Goal: Task Accomplishment & Management: Manage account settings

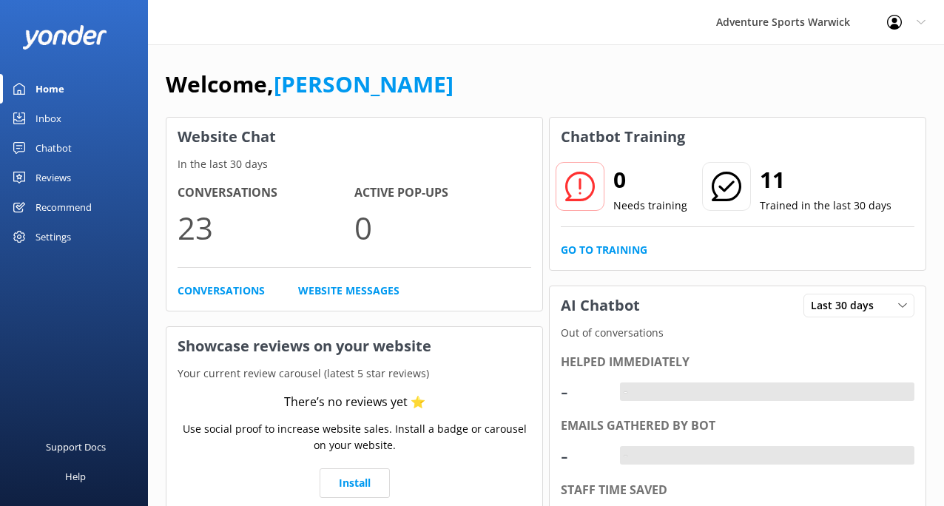
click at [899, 26] on icon at bounding box center [894, 22] width 15 height 15
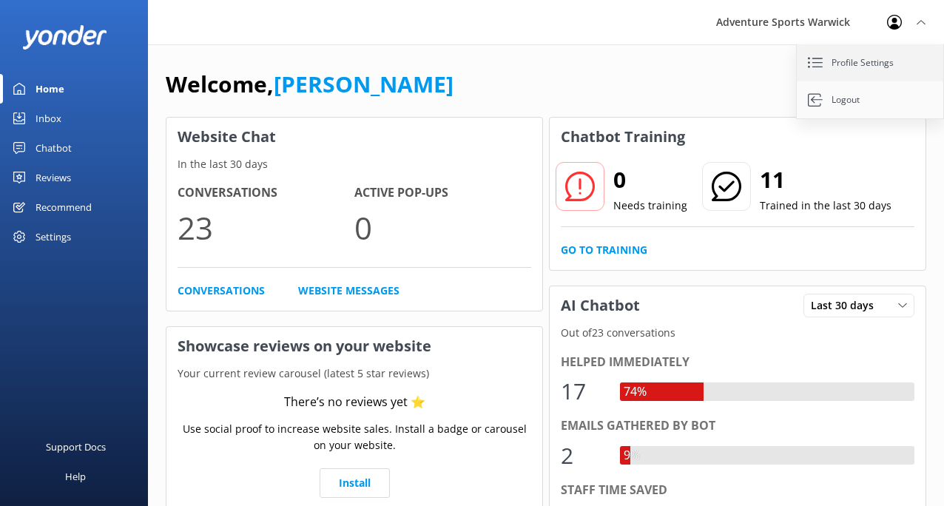
click at [864, 66] on link "Profile Settings" at bounding box center [871, 62] width 148 height 37
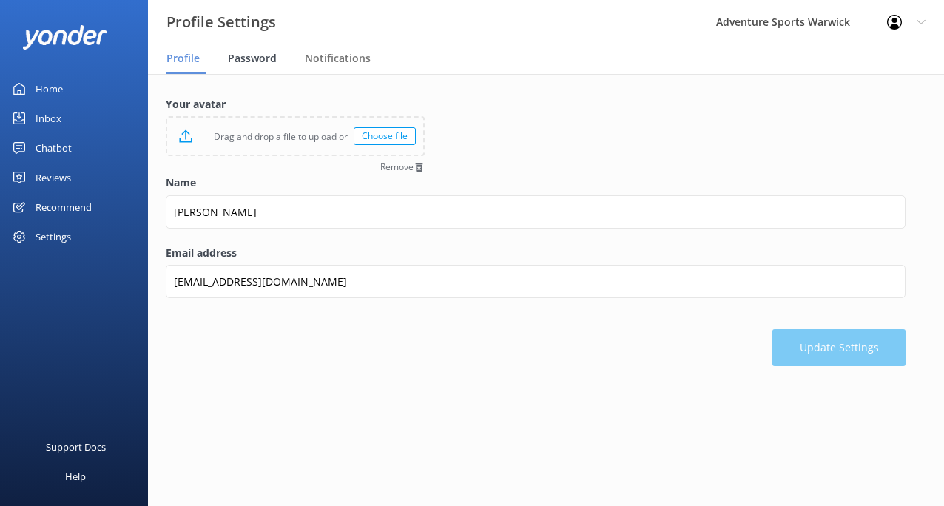
click at [255, 60] on span "Password" at bounding box center [252, 58] width 49 height 15
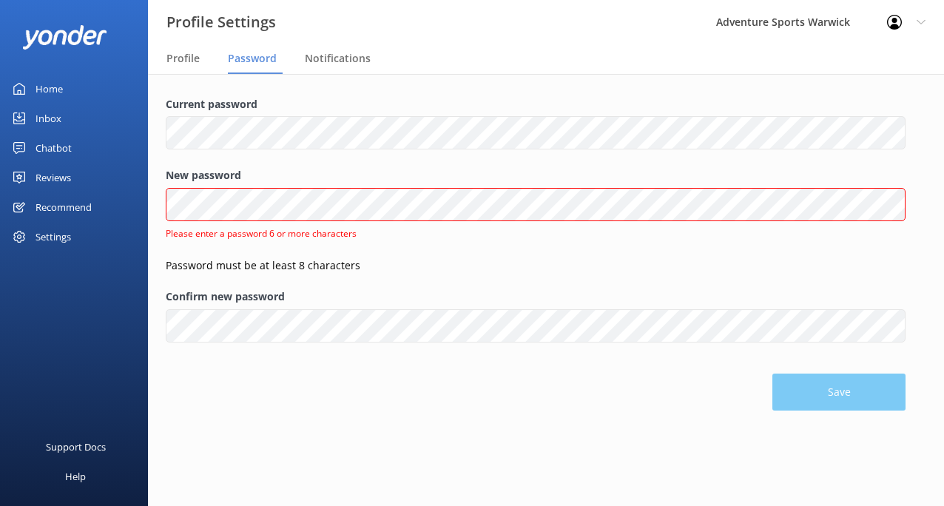
click at [41, 90] on div "Home" at bounding box center [49, 89] width 27 height 30
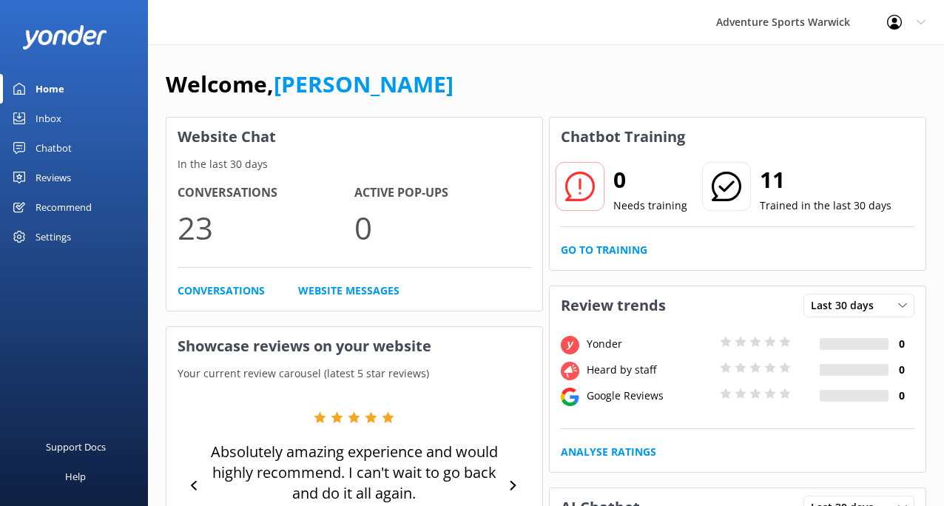
click at [52, 237] on div "Settings" at bounding box center [54, 237] width 36 height 30
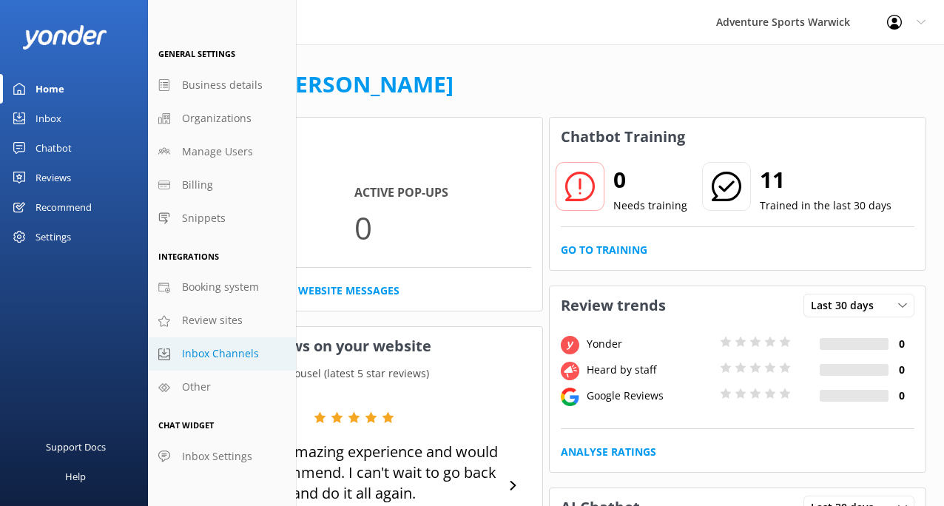
click at [207, 352] on span "Inbox Channels" at bounding box center [220, 354] width 77 height 16
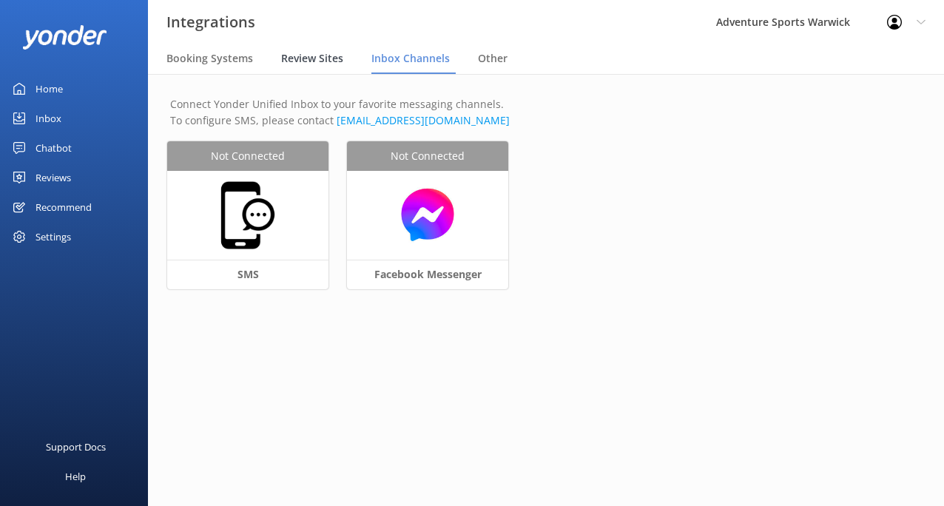
click at [306, 53] on span "Review Sites" at bounding box center [312, 58] width 62 height 15
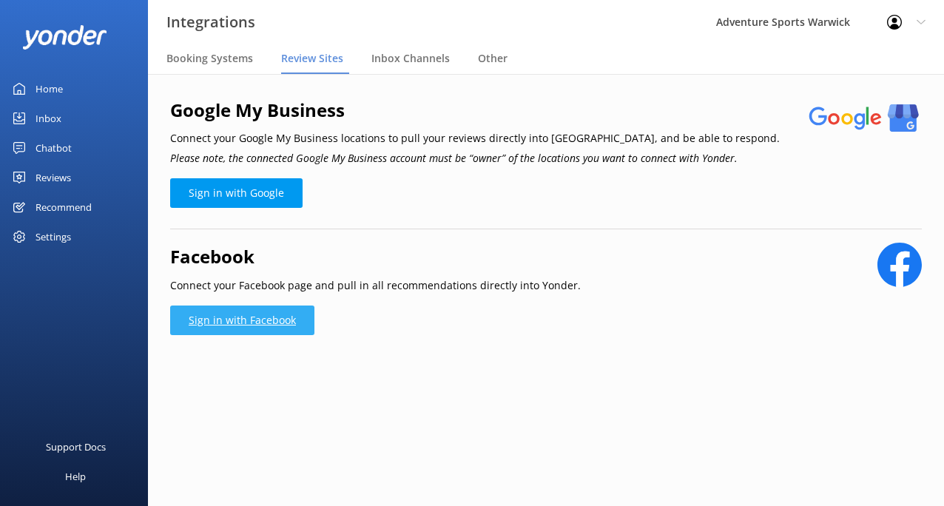
click at [253, 309] on link "Sign in with Facebook" at bounding box center [242, 321] width 144 height 30
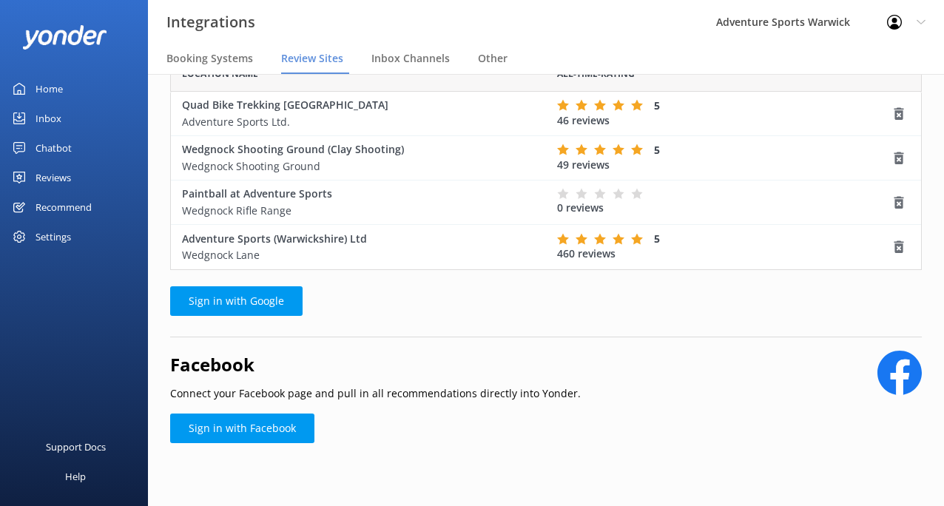
scroll to position [123, 0]
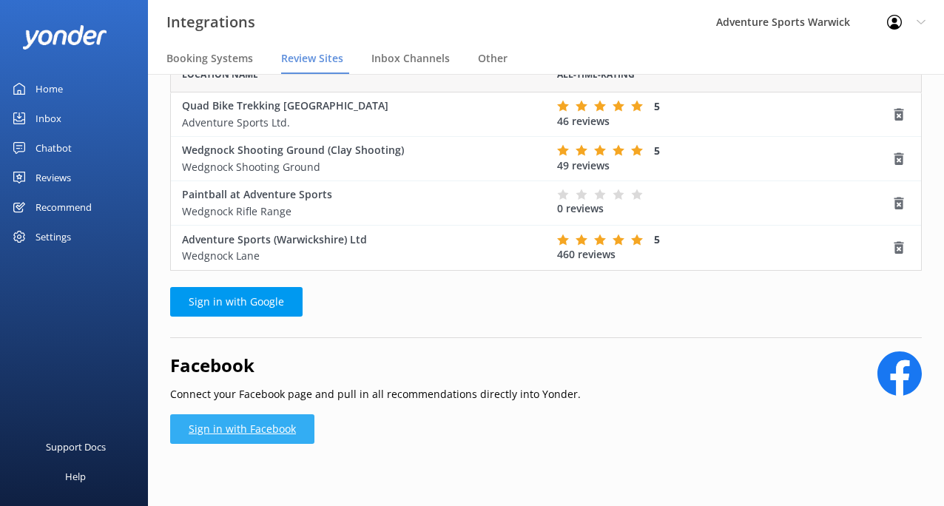
click at [250, 428] on link "Sign in with Facebook" at bounding box center [242, 429] width 144 height 30
click at [54, 206] on div "Recommend" at bounding box center [64, 207] width 56 height 30
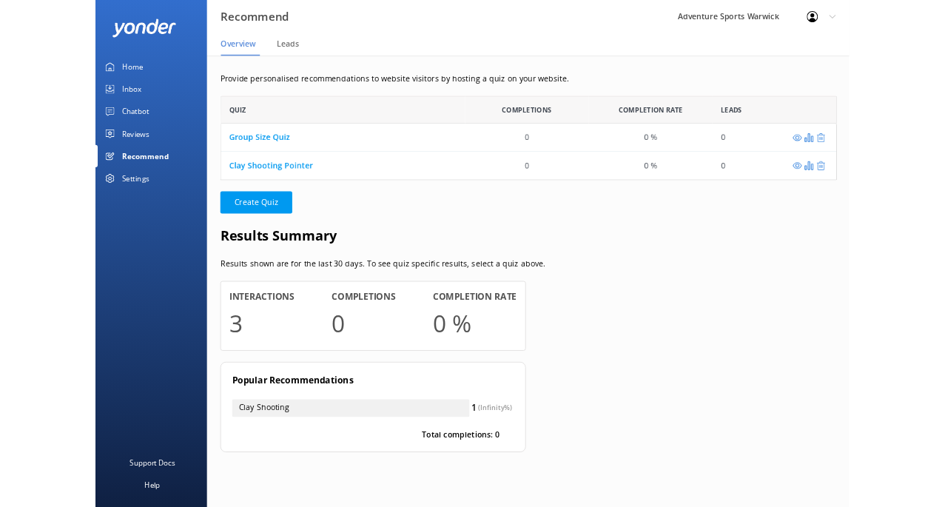
scroll to position [112, 817]
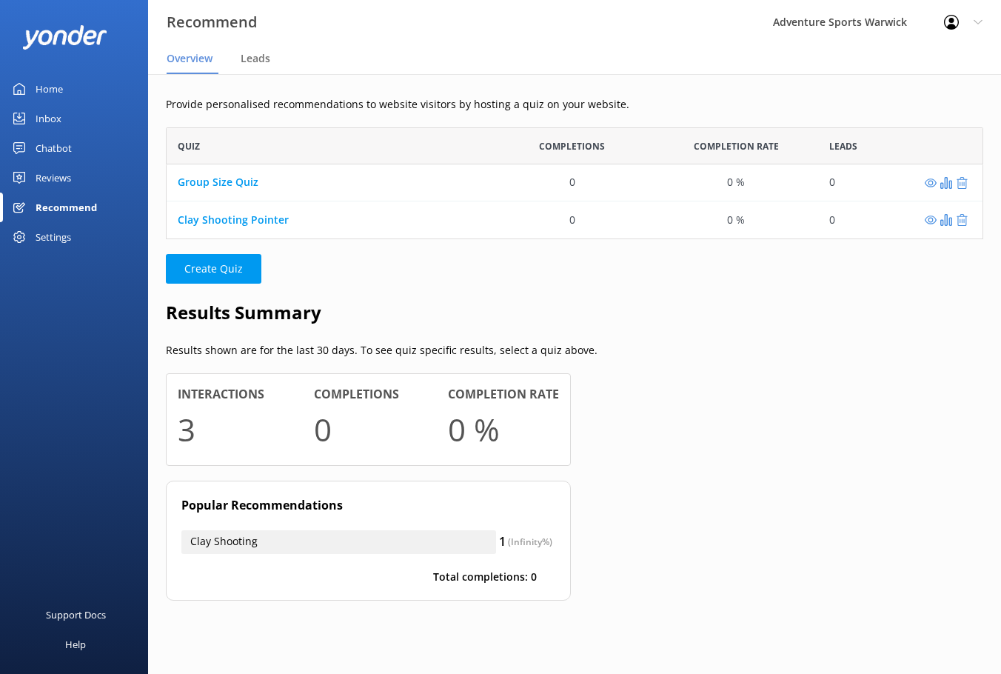
click at [52, 88] on div "Home" at bounding box center [49, 89] width 27 height 30
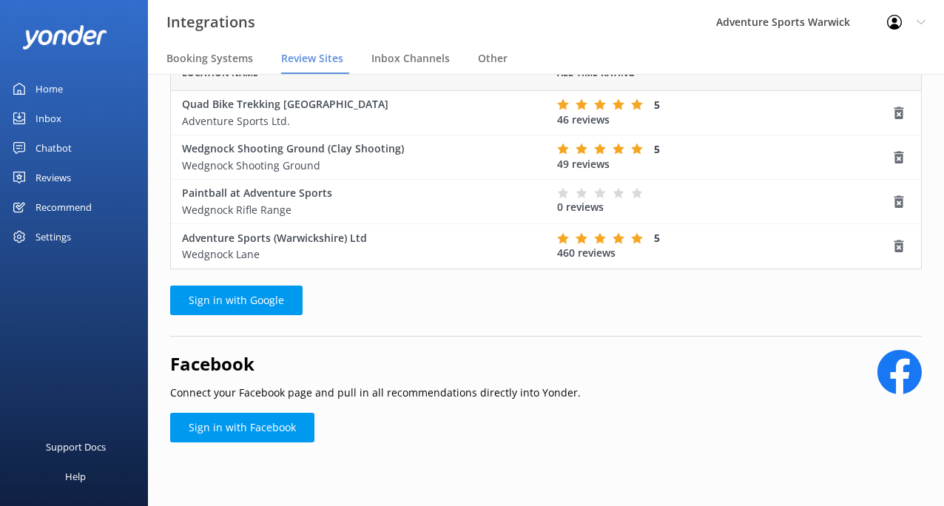
scroll to position [123, 0]
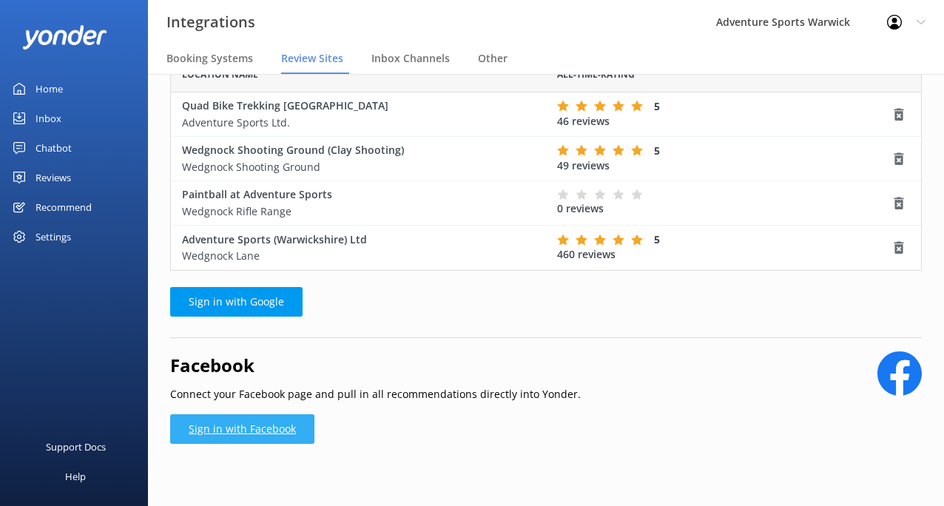
click at [236, 416] on link "Sign in with Facebook" at bounding box center [242, 429] width 144 height 30
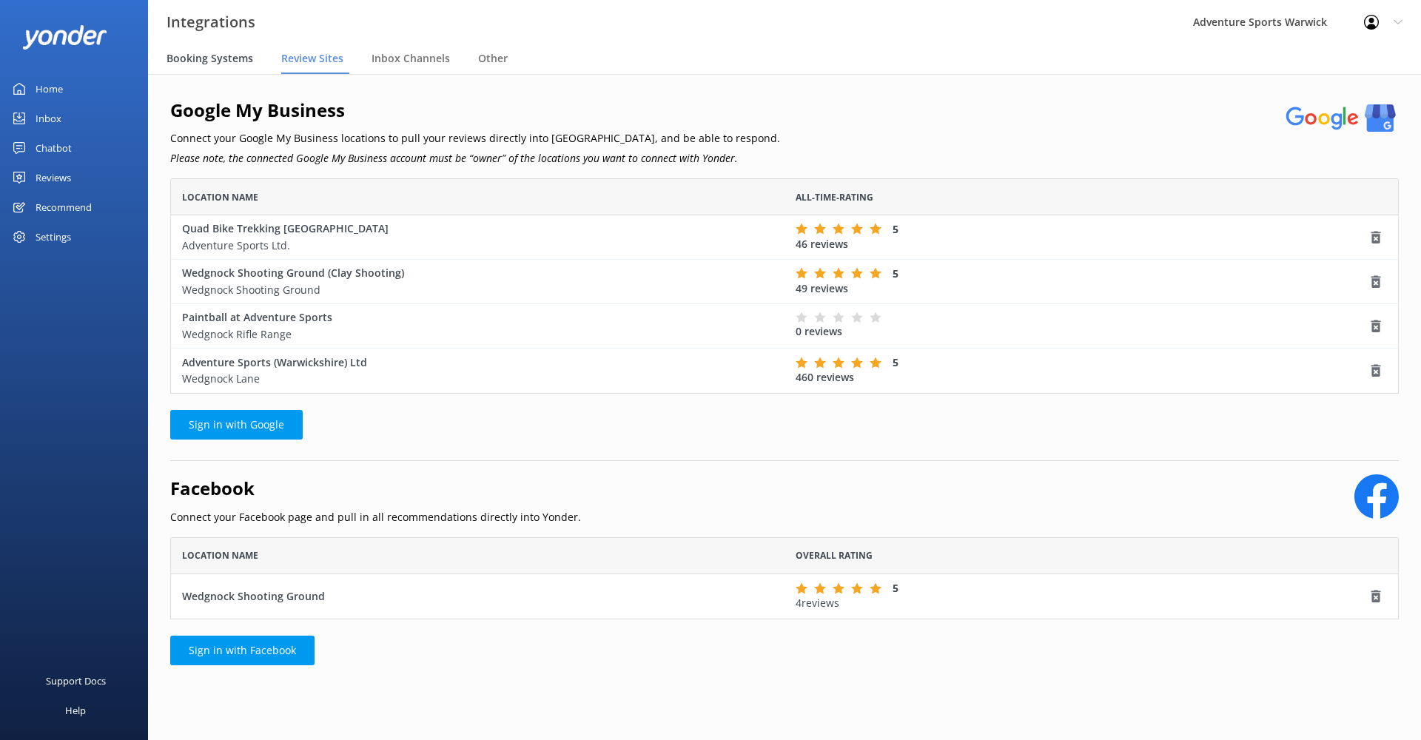
click at [221, 53] on span "Booking Systems" at bounding box center [210, 58] width 87 height 15
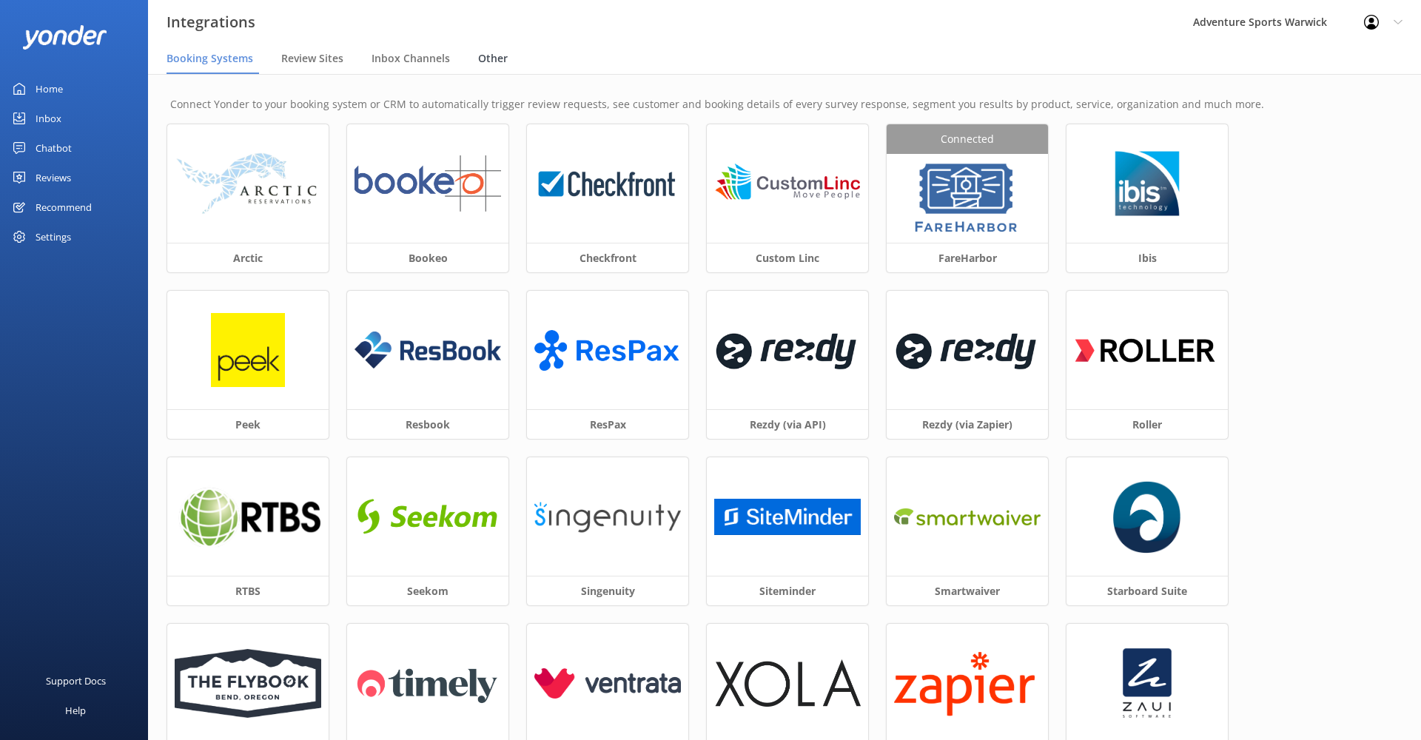
click at [490, 64] on span "Other" at bounding box center [493, 58] width 30 height 15
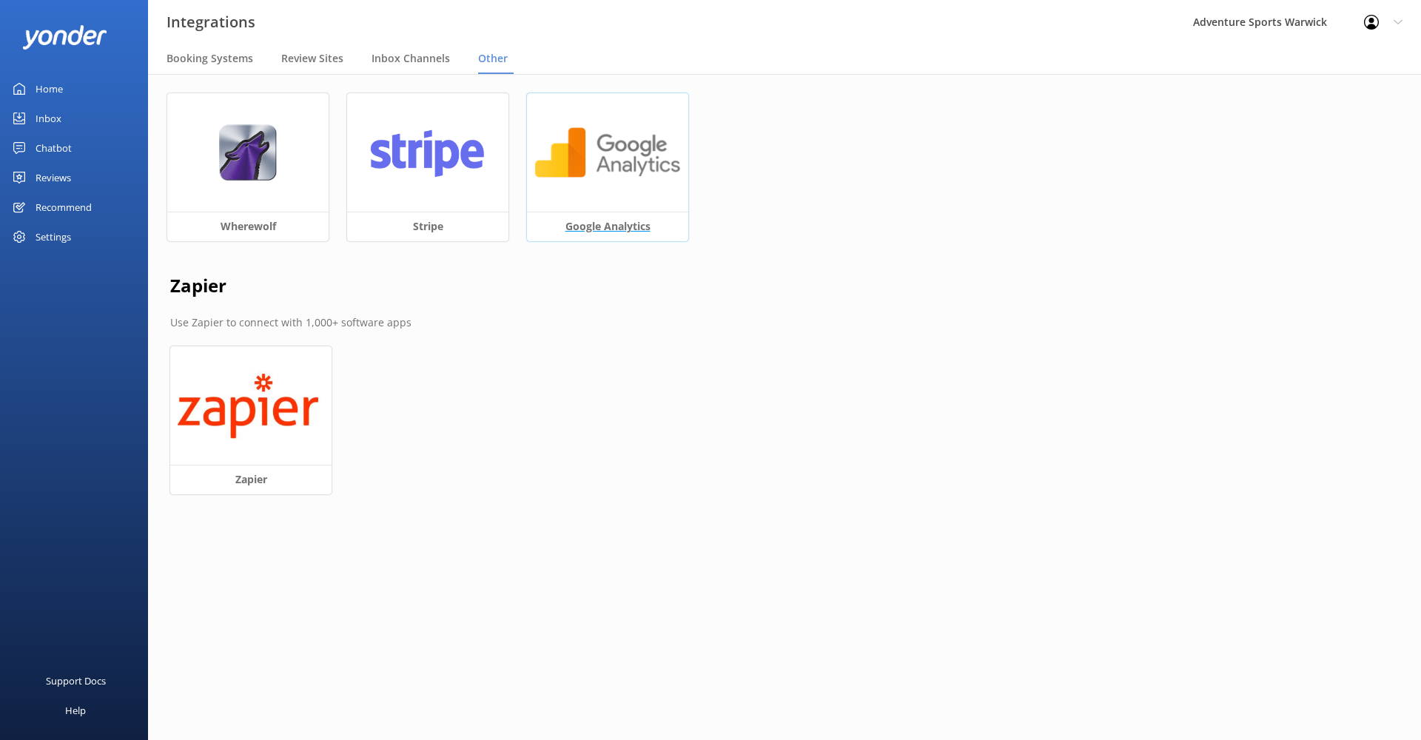
click at [610, 175] on img at bounding box center [607, 152] width 147 height 57
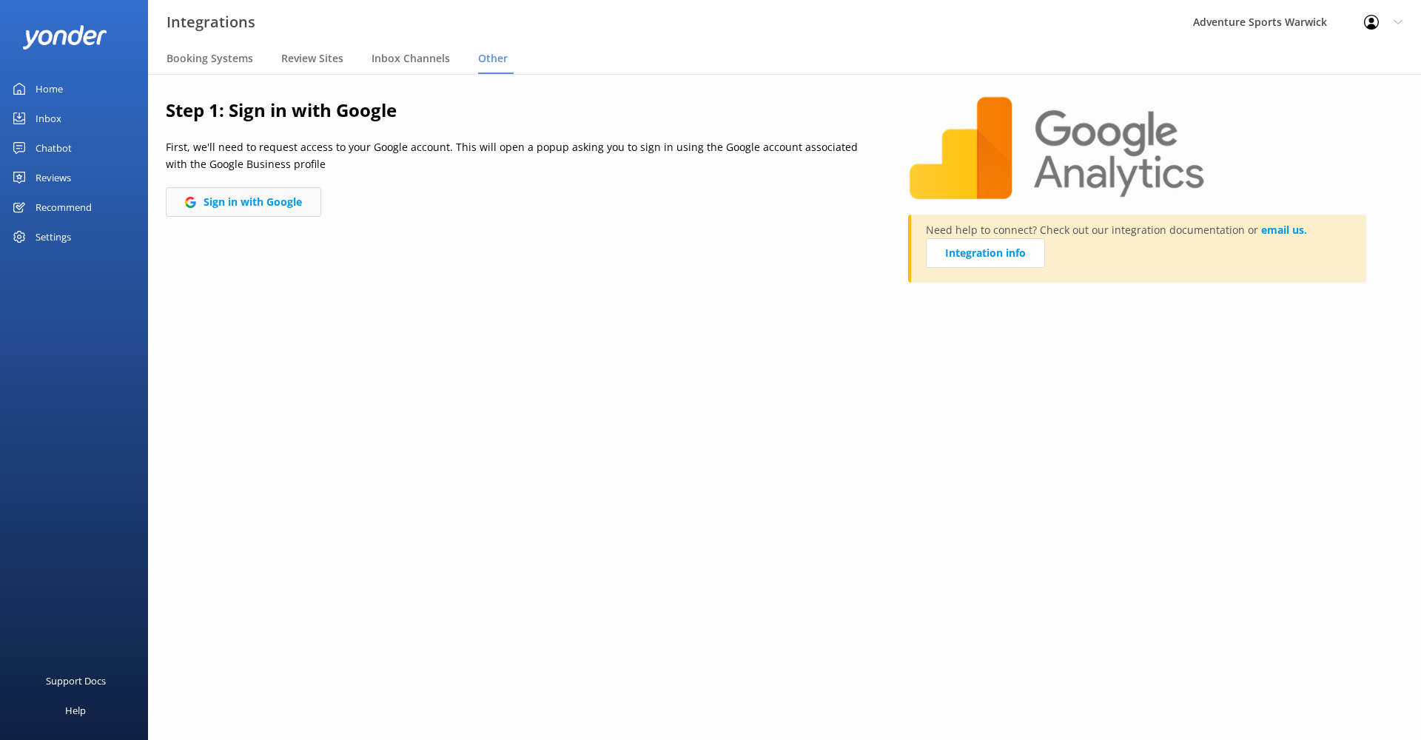
click at [264, 203] on button "Sign in with Google" at bounding box center [243, 202] width 155 height 30
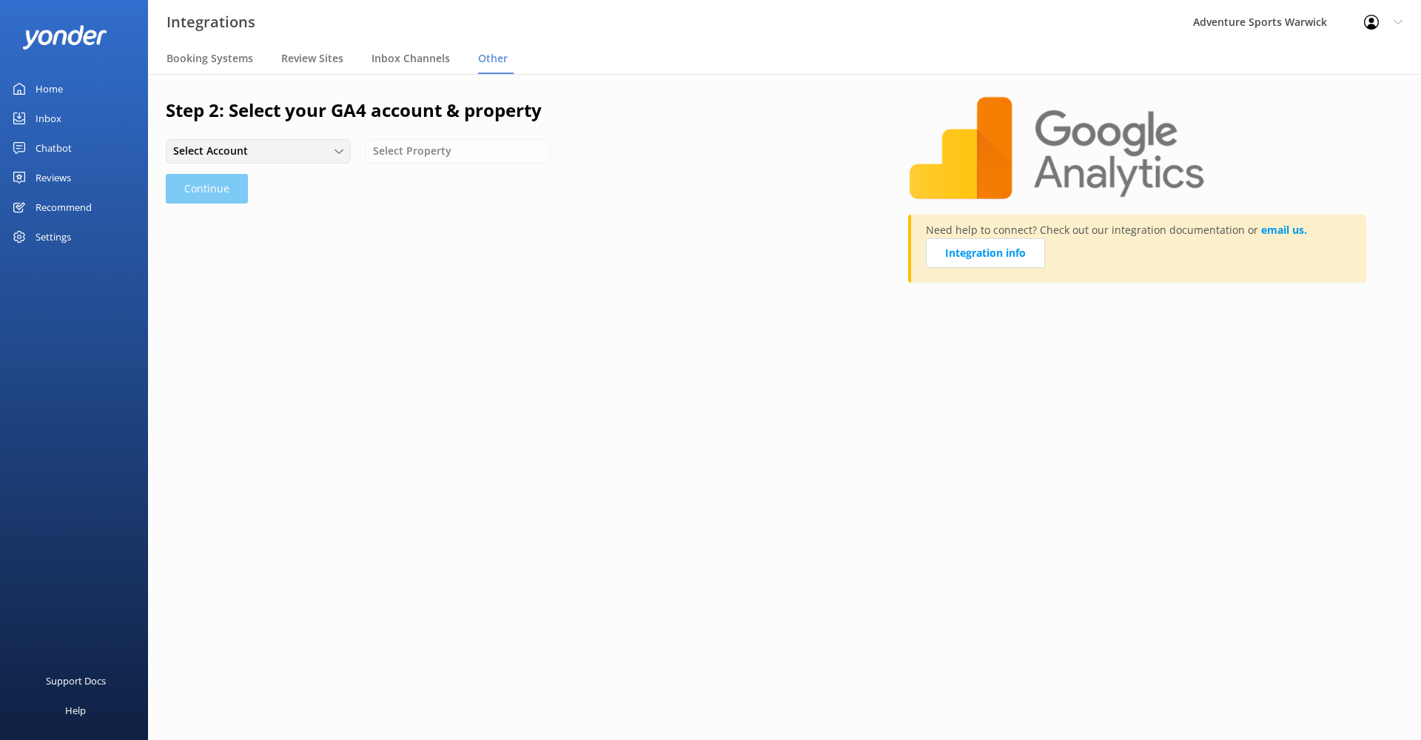
click at [258, 149] on div "Select Account" at bounding box center [258, 151] width 178 height 16
click at [244, 188] on div "www.adventuresport.co.uk" at bounding box center [210, 182] width 73 height 15
click at [440, 148] on span "Select Property" at bounding box center [416, 151] width 87 height 16
click at [436, 179] on div "https://www.adventuresport.co.uk - GA4" at bounding box center [434, 182] width 121 height 15
click at [216, 181] on button "Continue" at bounding box center [207, 189] width 82 height 30
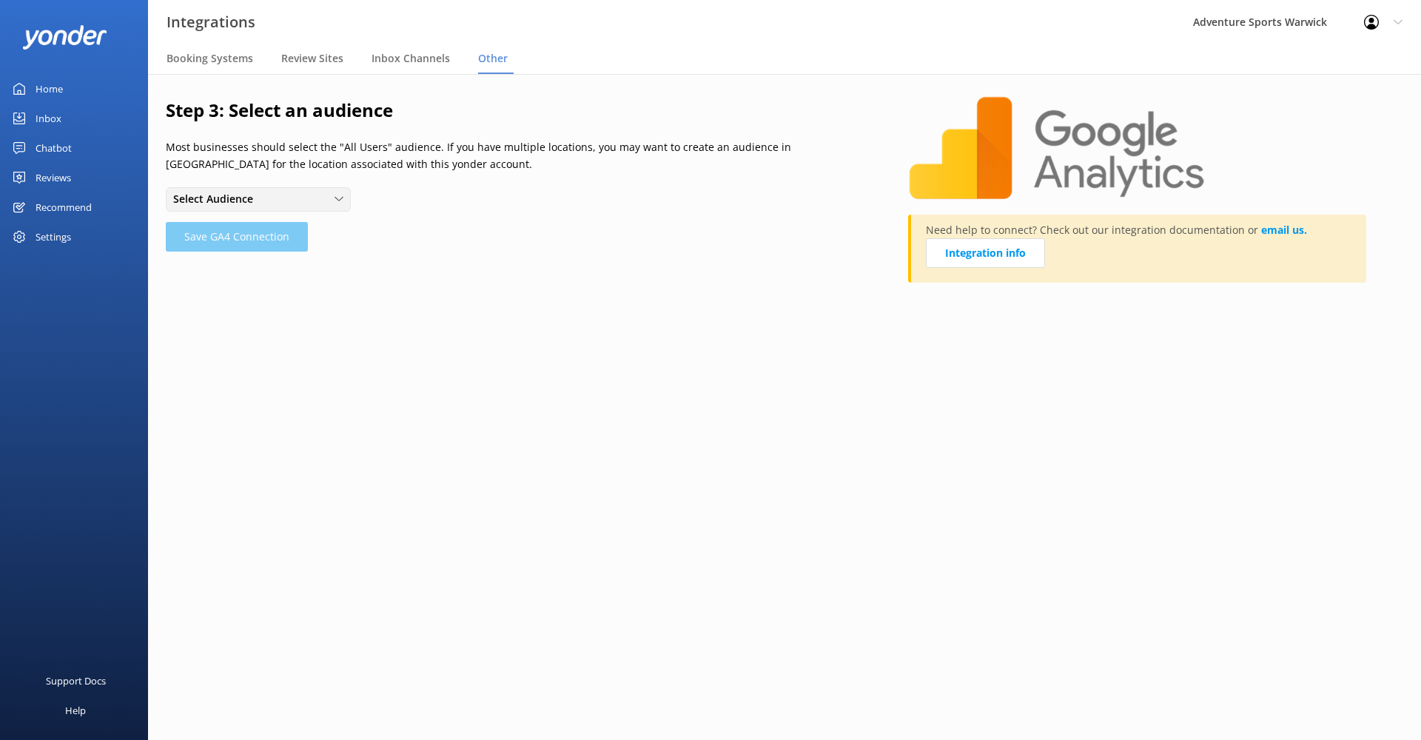
click at [218, 204] on span "Select Audience" at bounding box center [217, 199] width 89 height 16
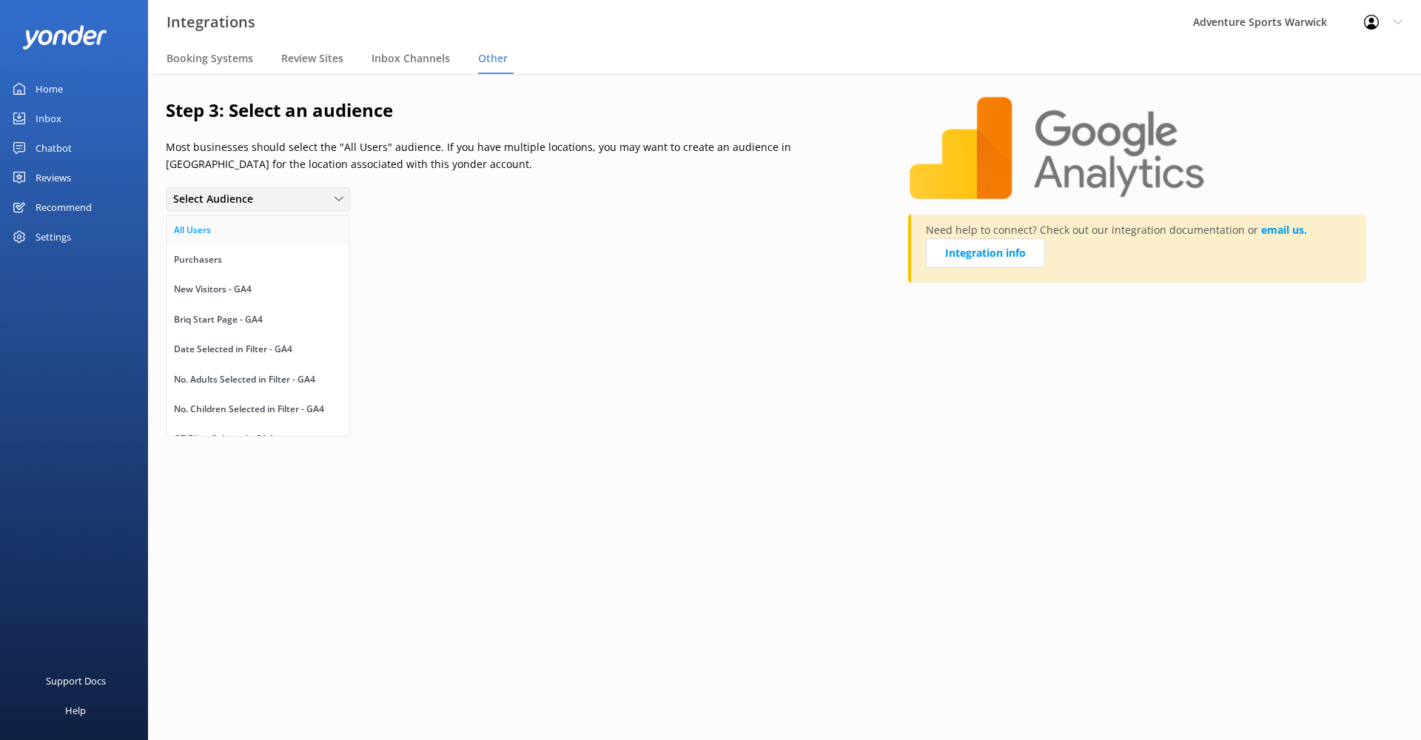
click at [218, 233] on link "All Users" at bounding box center [258, 230] width 183 height 30
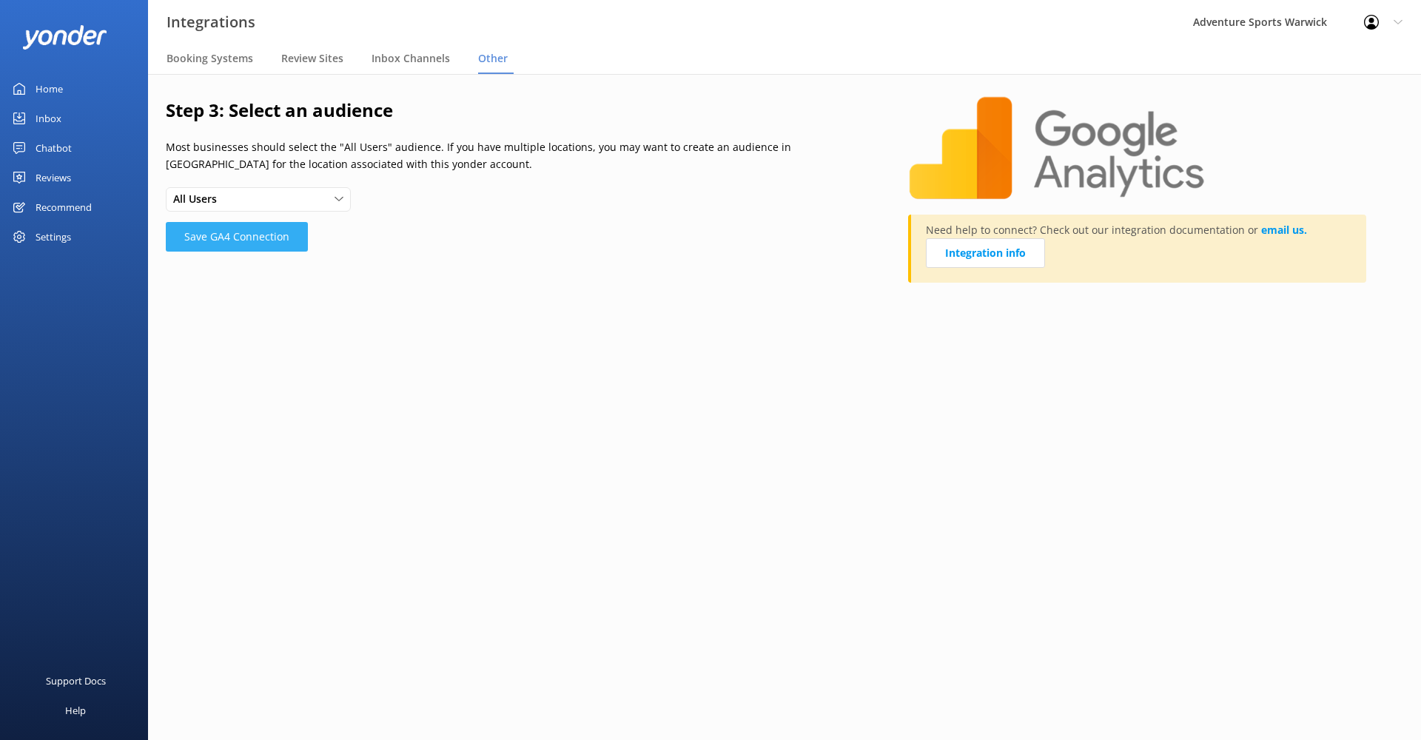
click at [226, 242] on button "Save GA4 Connection" at bounding box center [237, 237] width 142 height 30
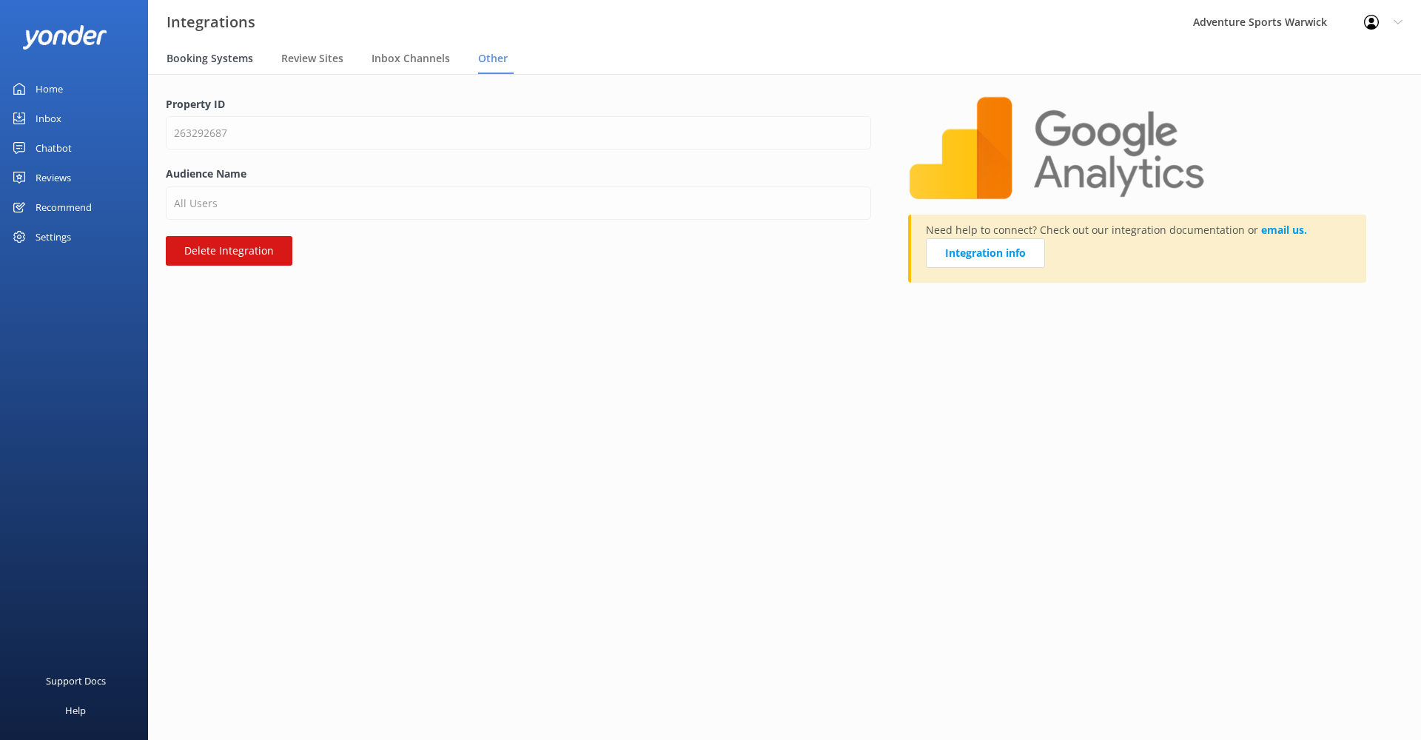
click at [220, 58] on span "Booking Systems" at bounding box center [210, 58] width 87 height 15
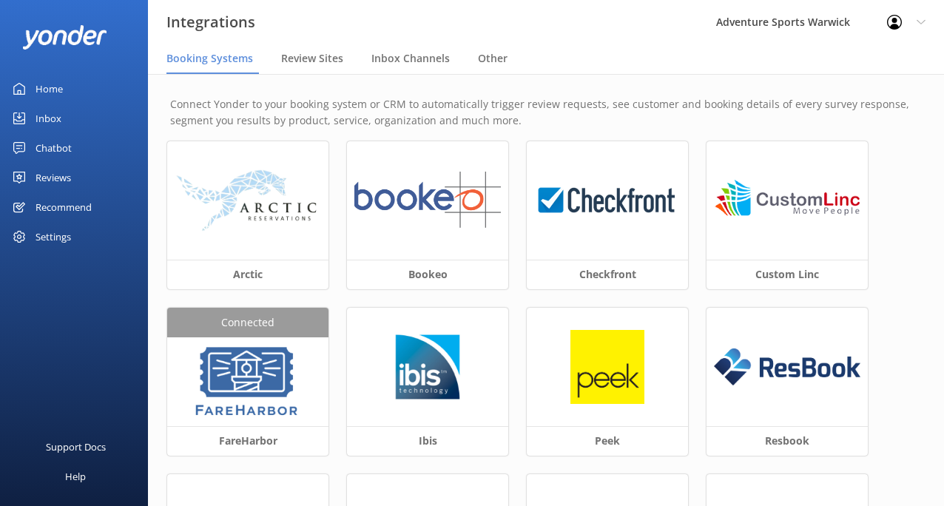
click at [59, 86] on div "Home" at bounding box center [49, 89] width 27 height 30
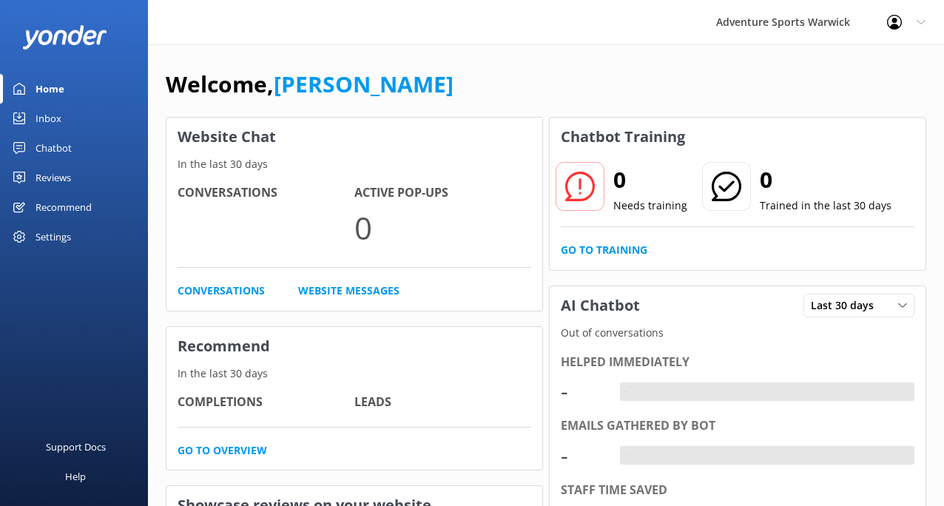
click at [45, 116] on div "Inbox" at bounding box center [49, 119] width 26 height 30
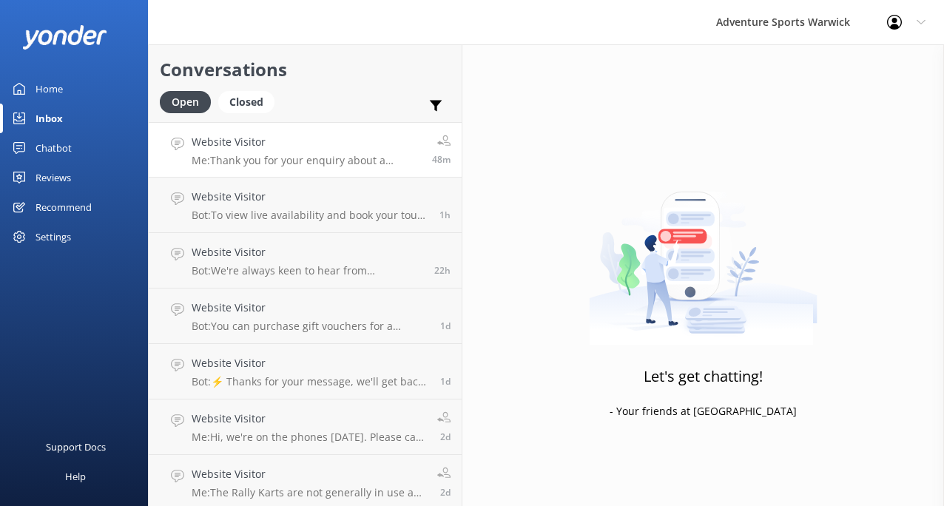
click at [308, 147] on h4 "Website Visitor" at bounding box center [306, 142] width 229 height 16
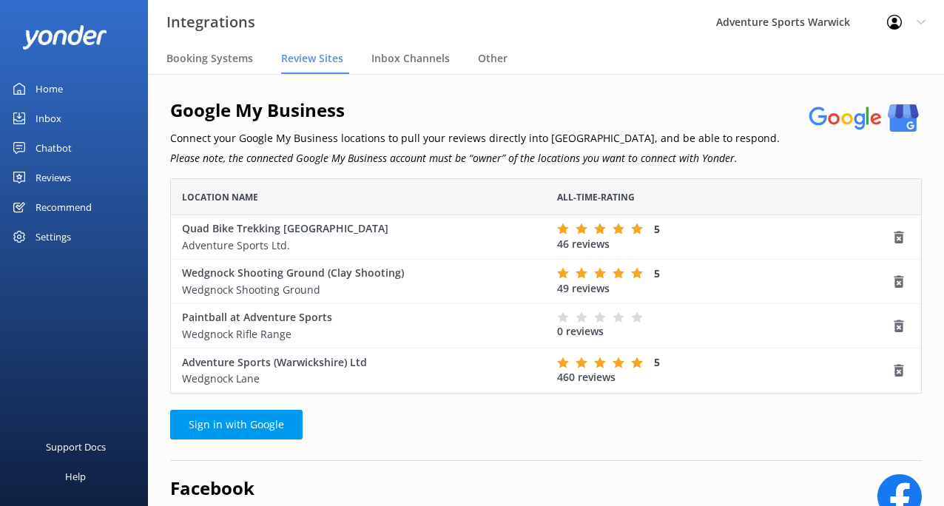
scroll to position [82, 752]
